Goal: Information Seeking & Learning: Find specific fact

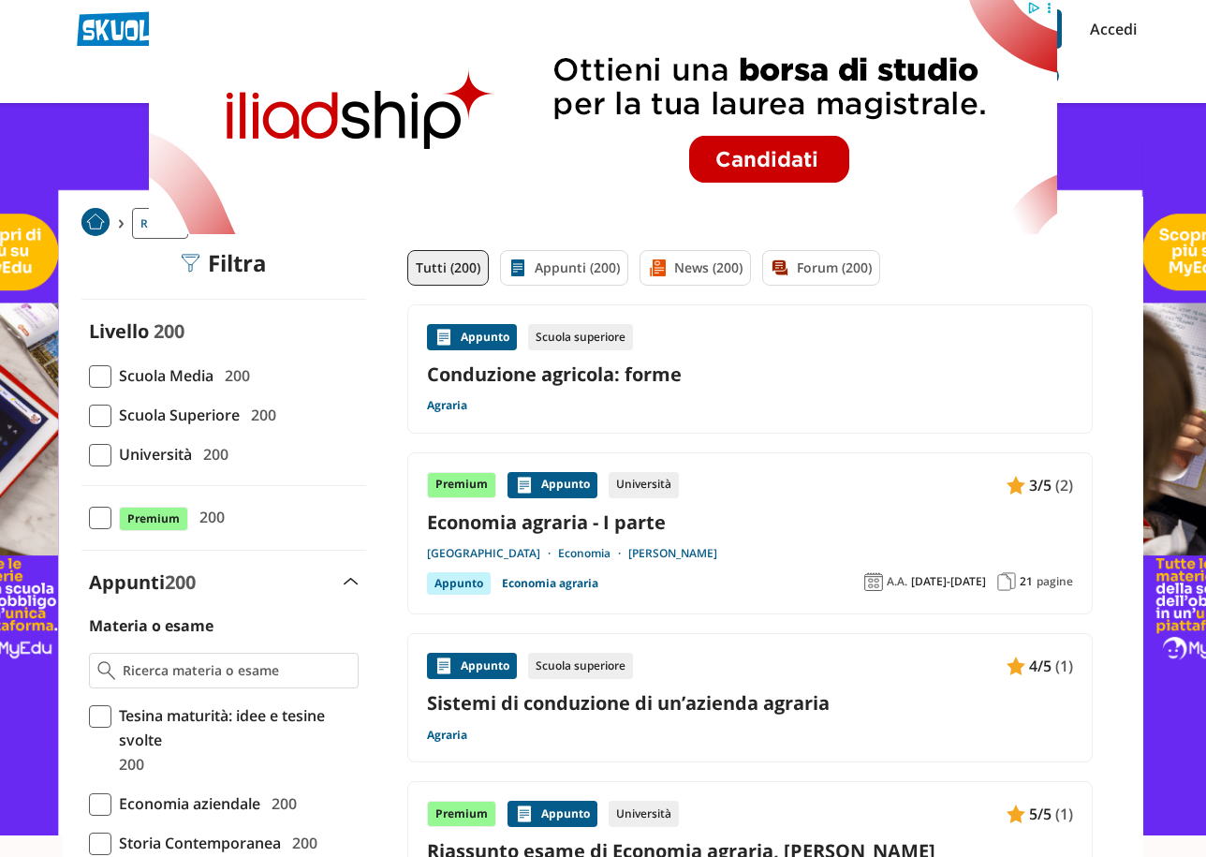
click at [467, 339] on div "Appunto" at bounding box center [472, 337] width 90 height 26
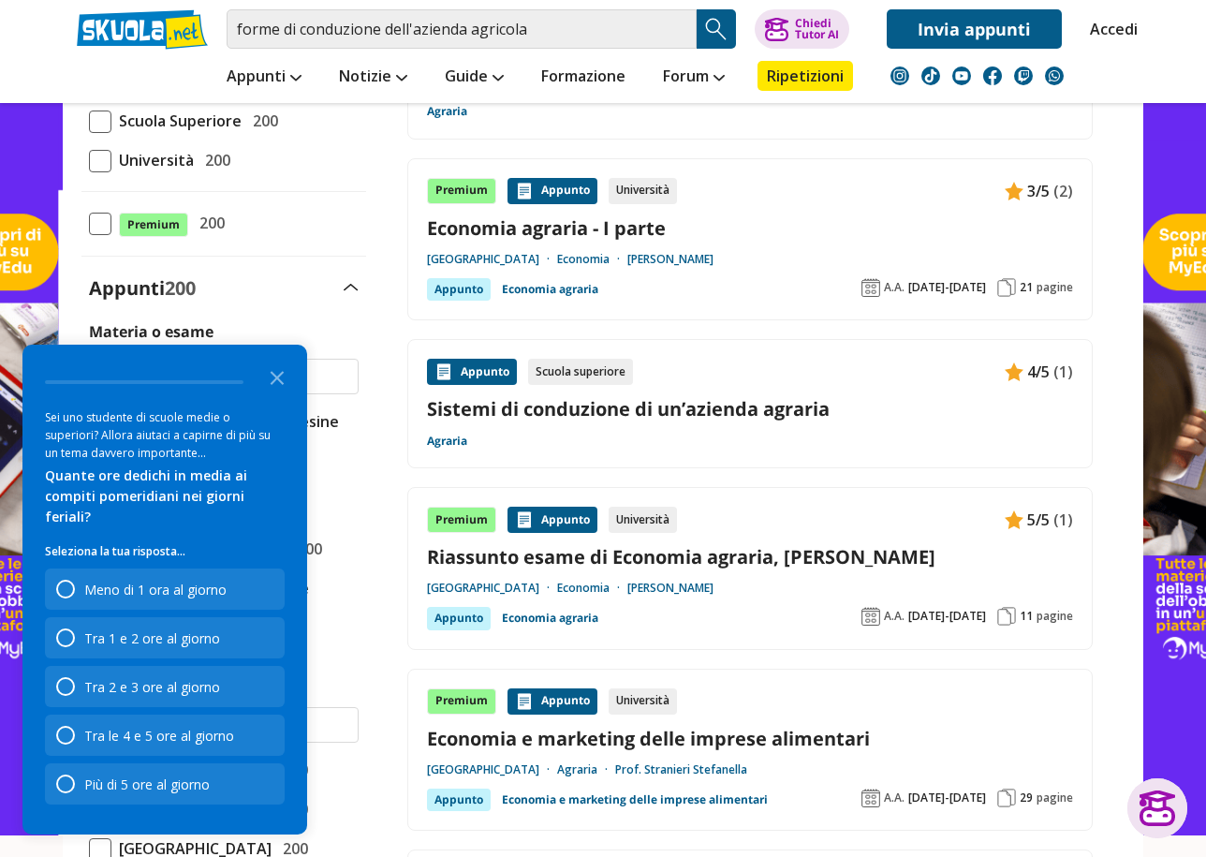
scroll to position [312, 0]
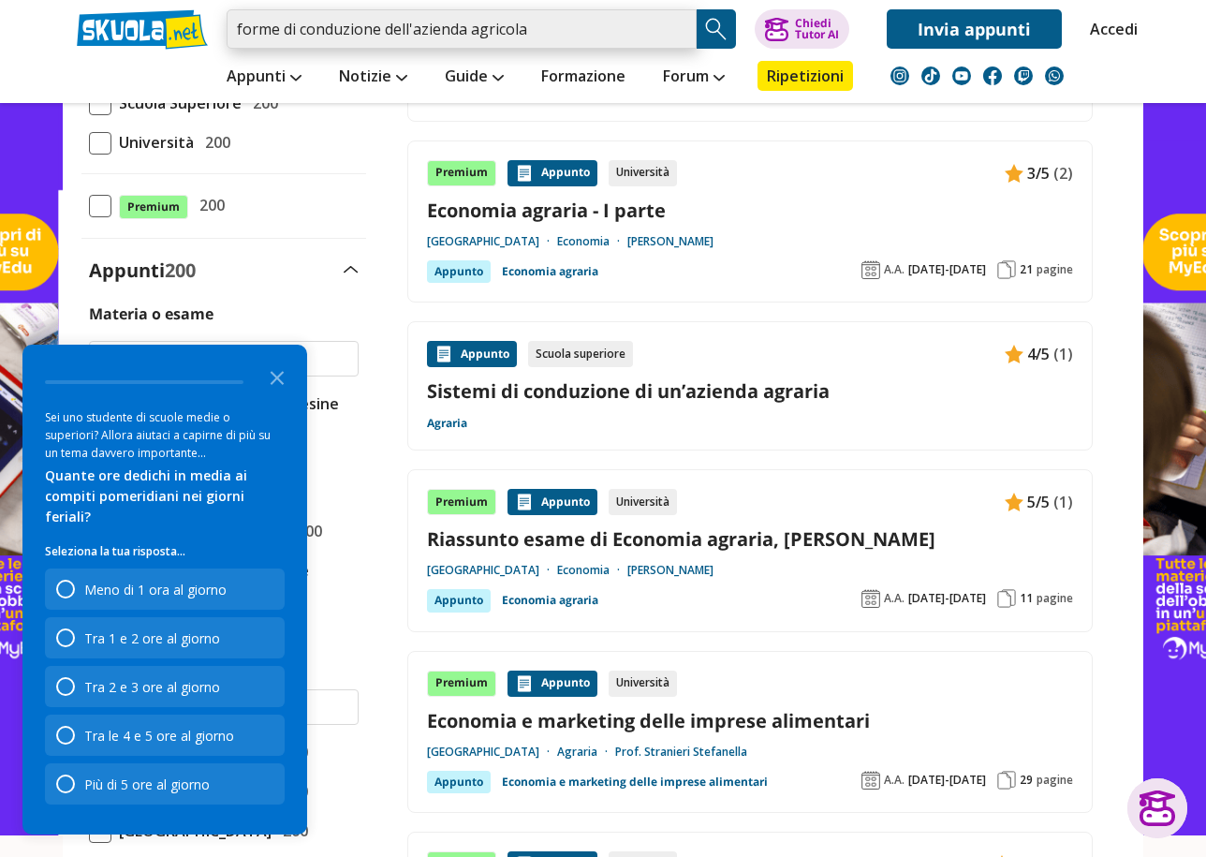
click at [615, 36] on input "forme di conduzione dell'azienda agricola" at bounding box center [462, 28] width 470 height 39
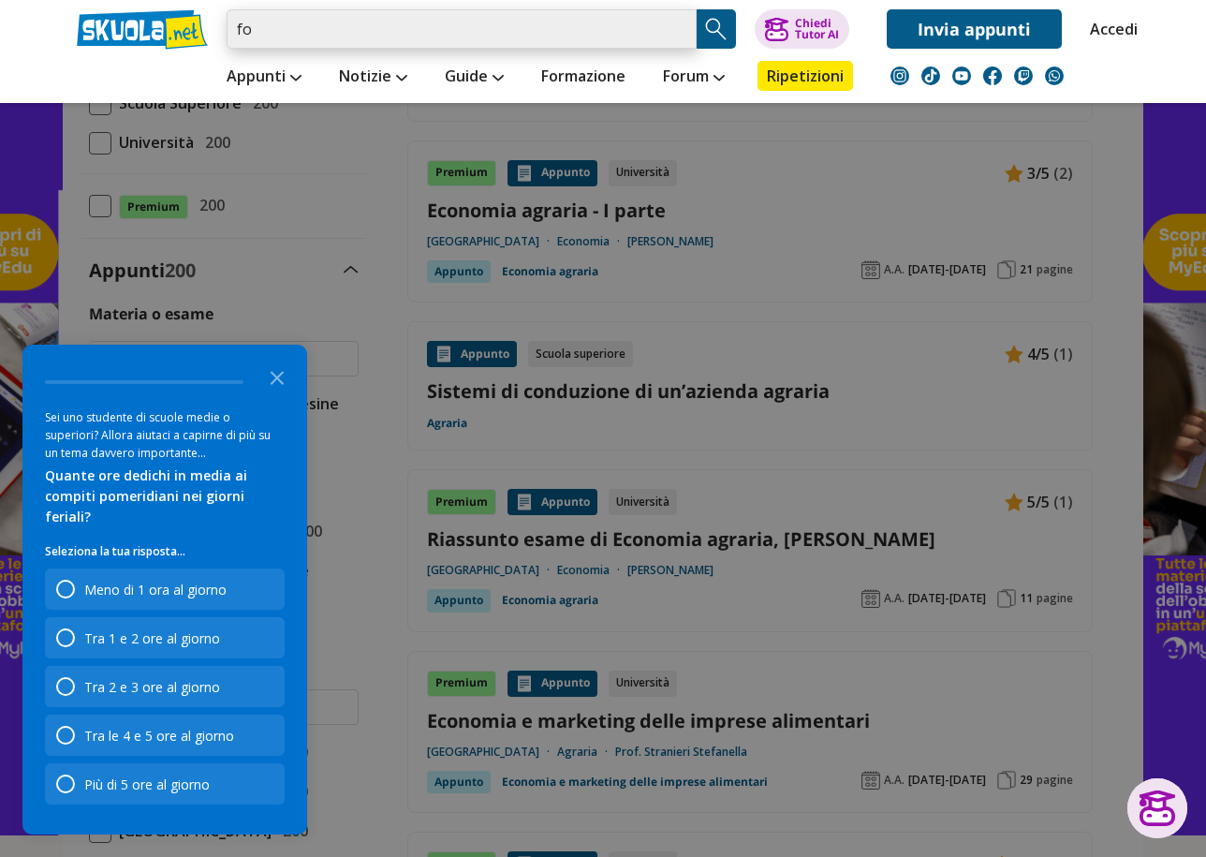
type input "f"
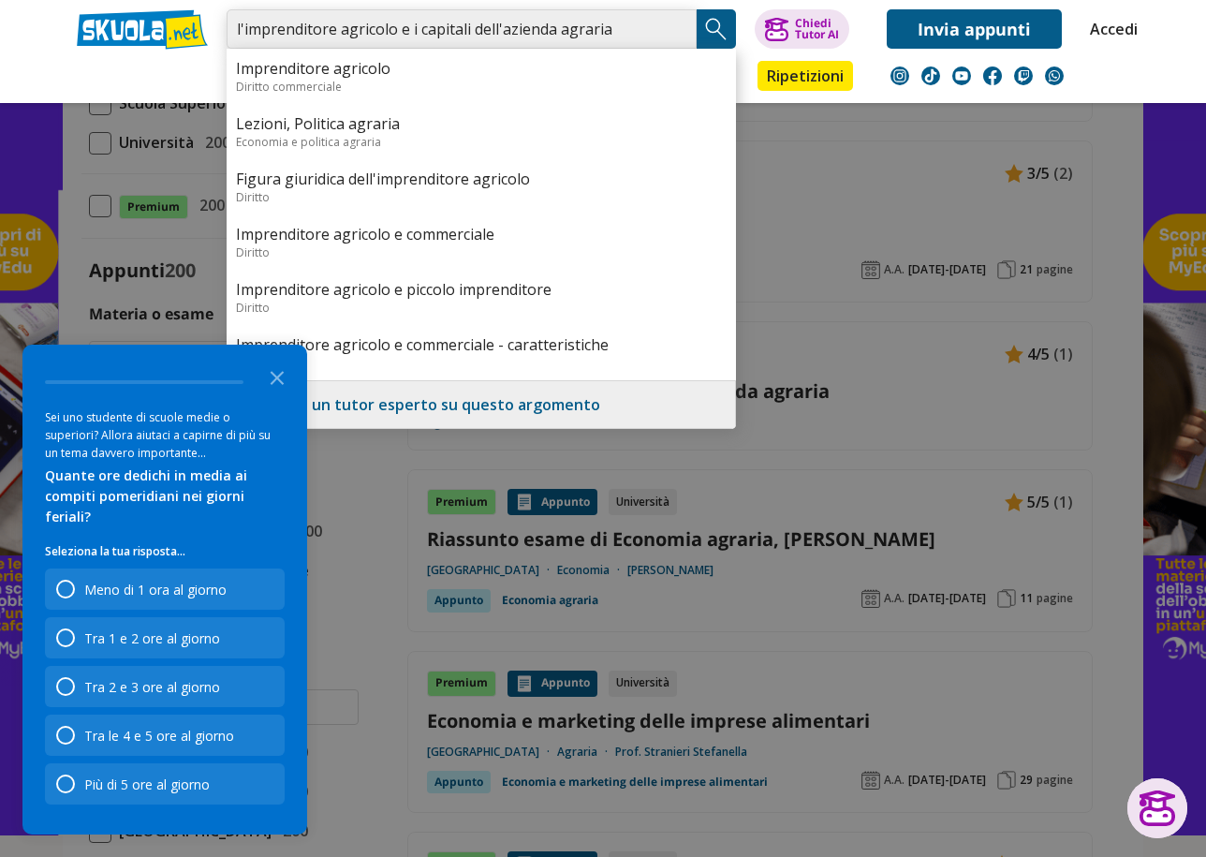
type input "l'imprenditore agricolo e i capitali dell'azienda agraria"
click at [719, 21] on img "Search Button" at bounding box center [716, 29] width 28 height 28
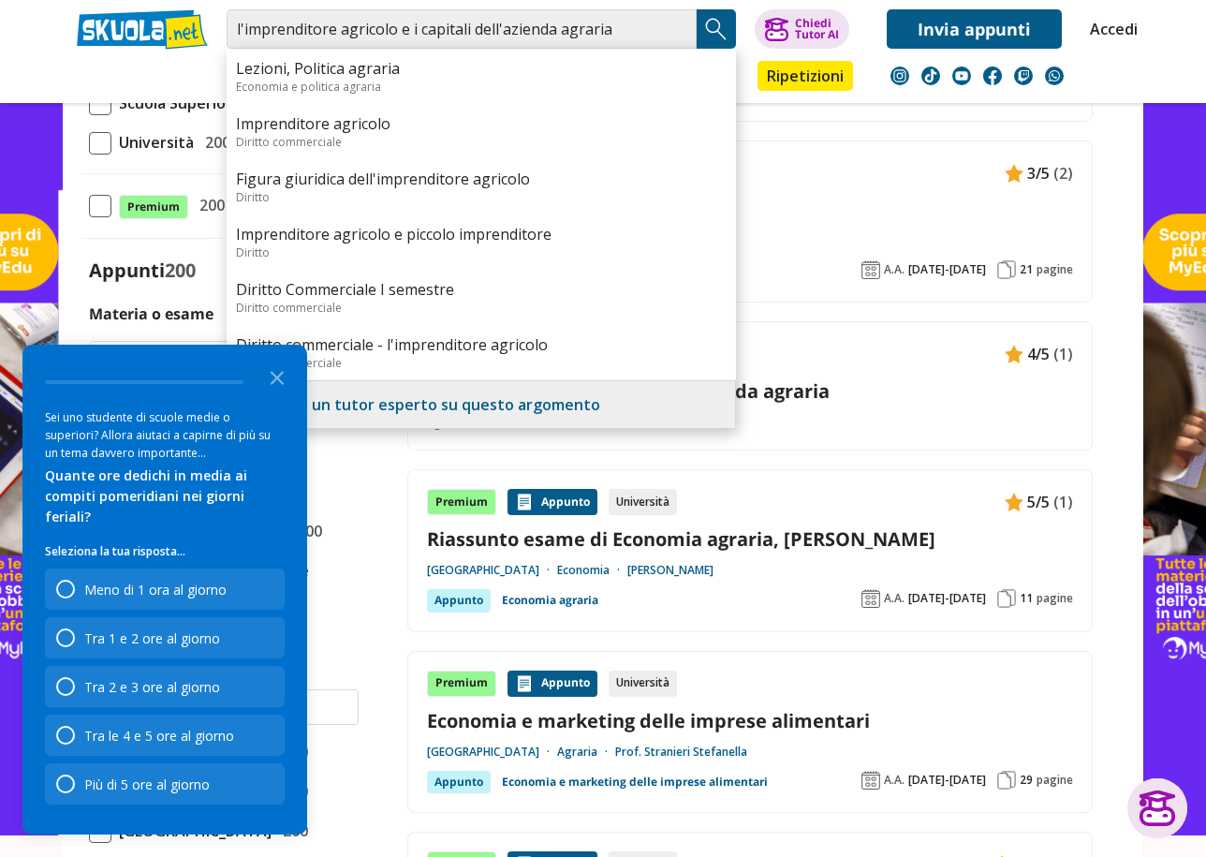
click at [1154, 68] on header "l'imprenditore agricolo e i capitali dell'azienda agraria Lezioni, Politica agr…" at bounding box center [603, 51] width 1206 height 103
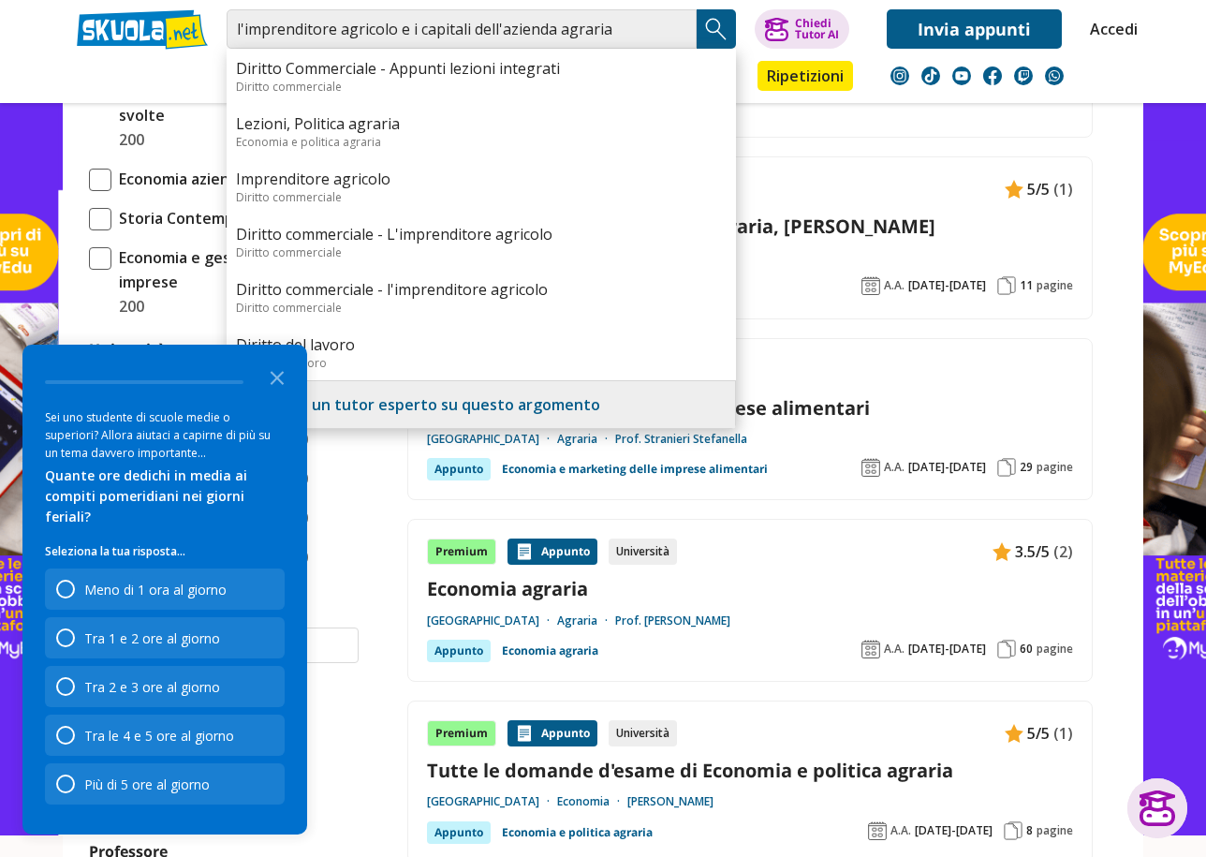
scroll to position [936, 0]
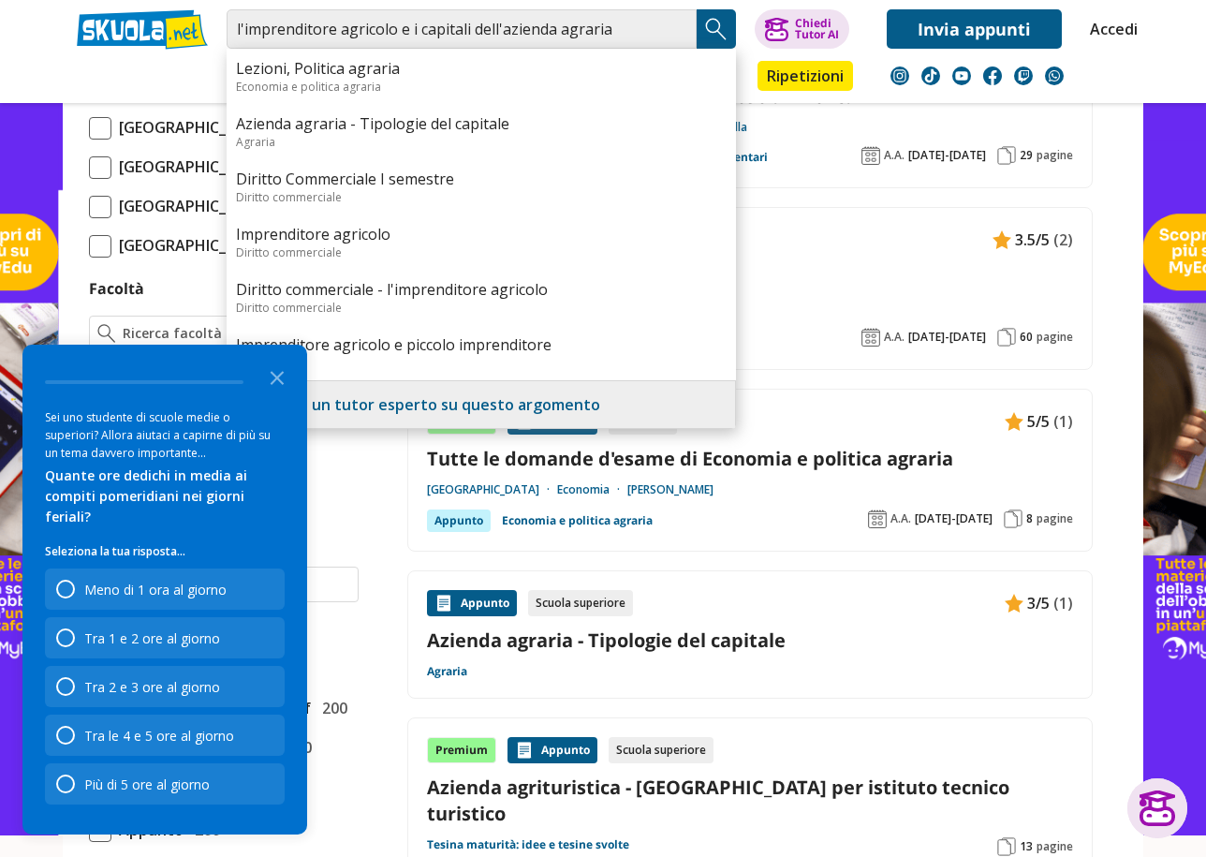
click at [615, 645] on link "Azienda agraria - Tipologie del capitale" at bounding box center [750, 639] width 646 height 25
